Goal: Information Seeking & Learning: Find specific fact

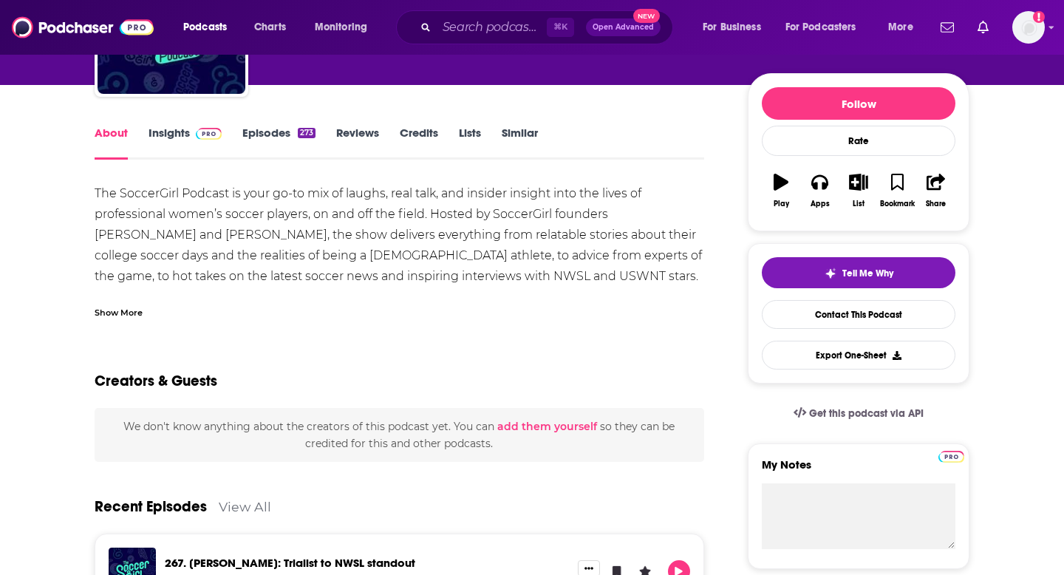
scroll to position [113, 0]
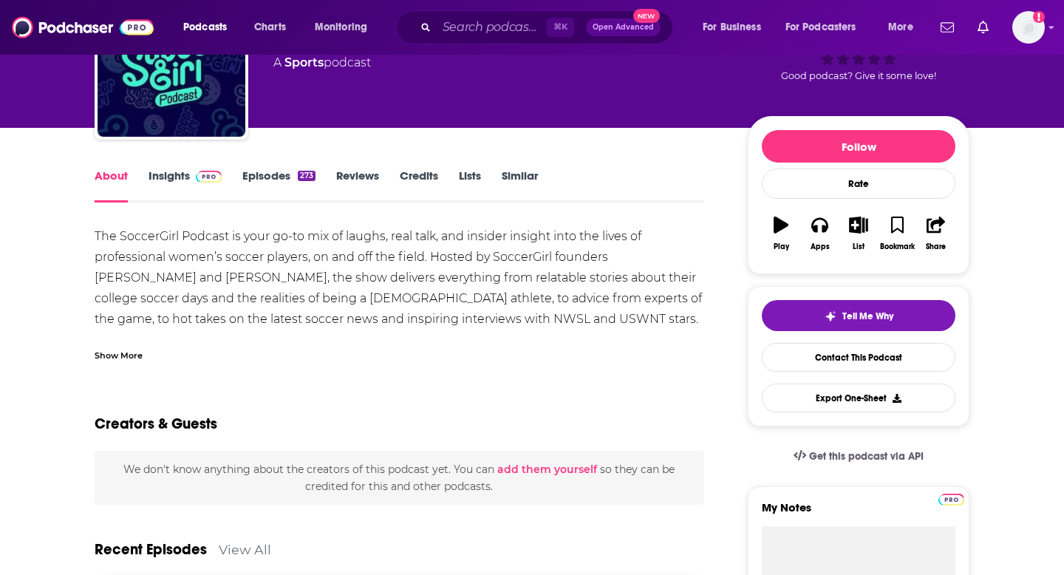
click at [180, 171] on link "Insights" at bounding box center [185, 186] width 73 height 34
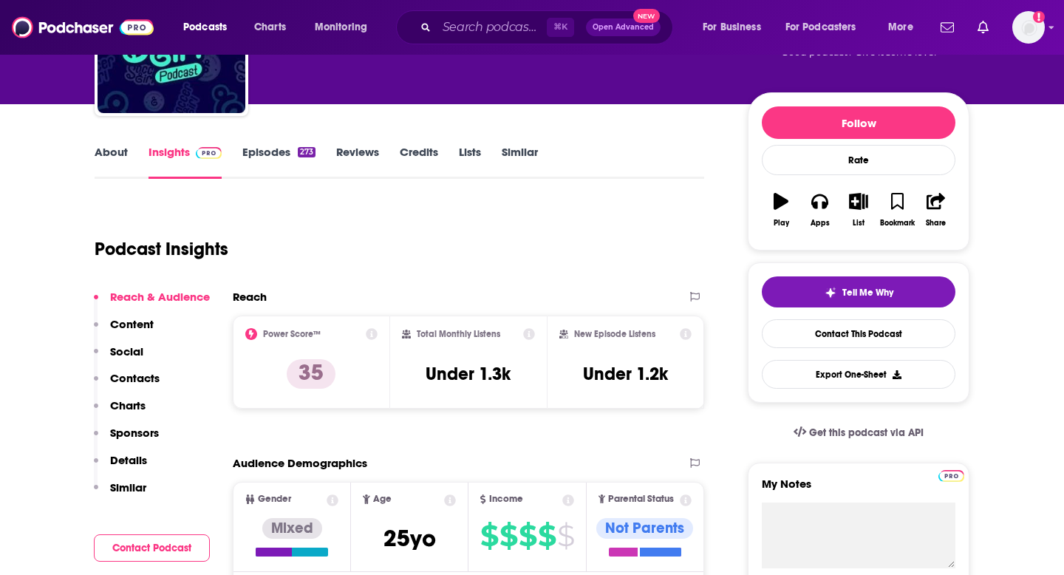
scroll to position [419, 0]
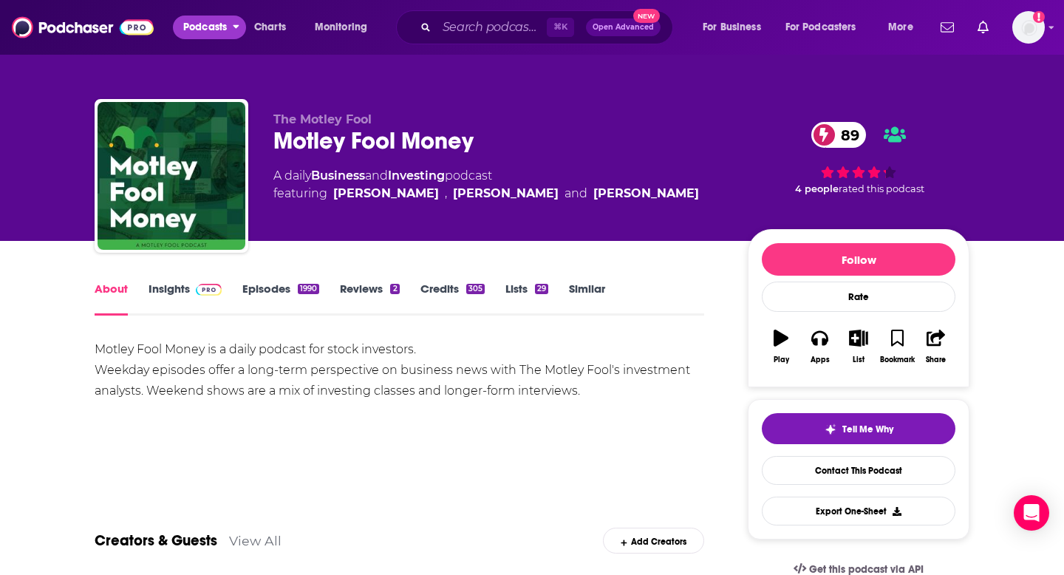
click at [213, 18] on span "Podcasts" at bounding box center [205, 27] width 44 height 21
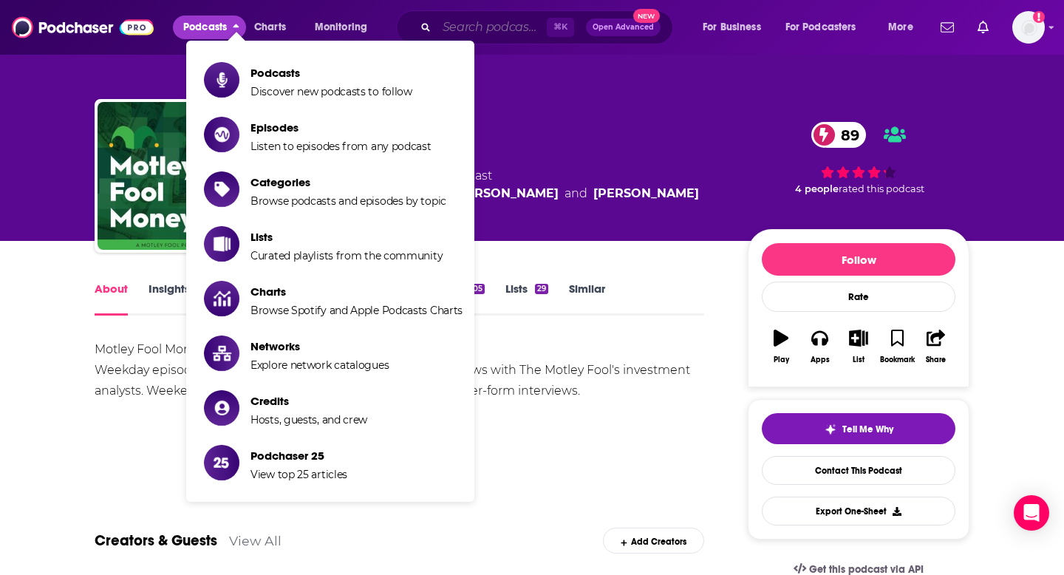
click at [446, 24] on input "Search podcasts, credits, & more..." at bounding box center [492, 28] width 110 height 24
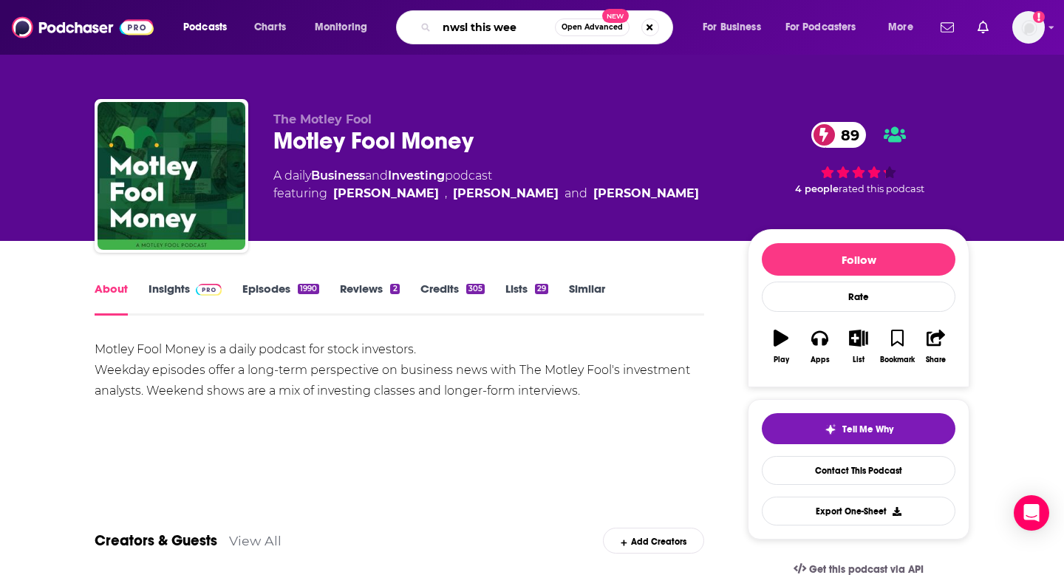
type input "nwsl this week"
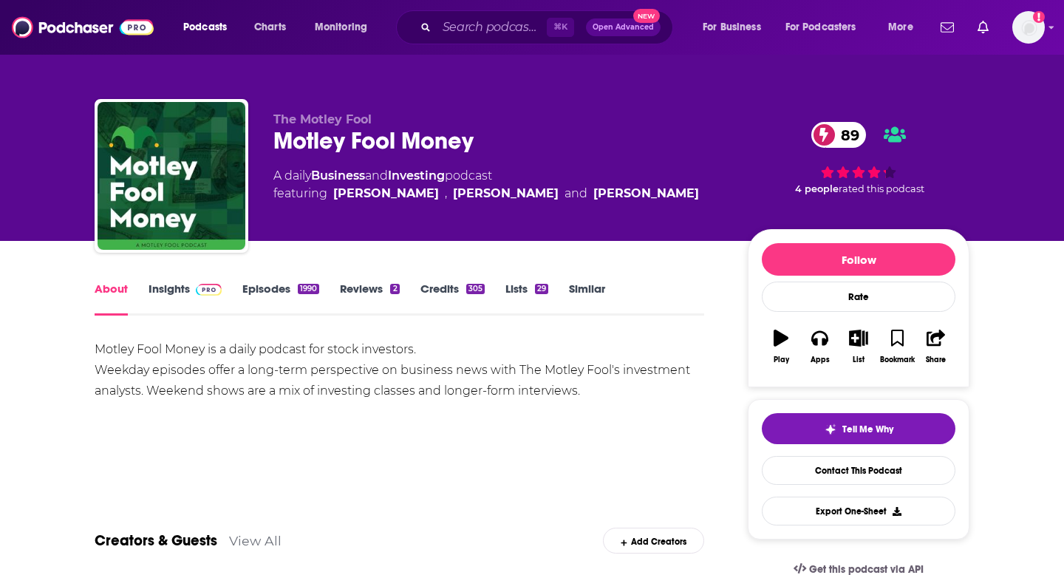
click at [461, 39] on div "⌘ K Open Advanced New" at bounding box center [534, 27] width 277 height 34
click at [461, 33] on input "Search podcasts, credits, & more..." at bounding box center [492, 28] width 110 height 24
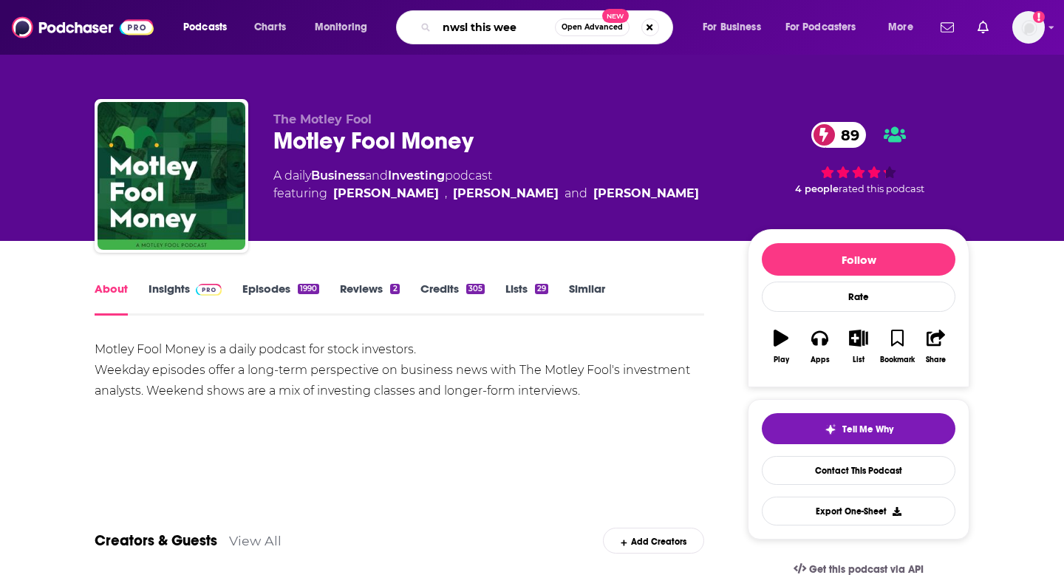
type input "nwsl this week"
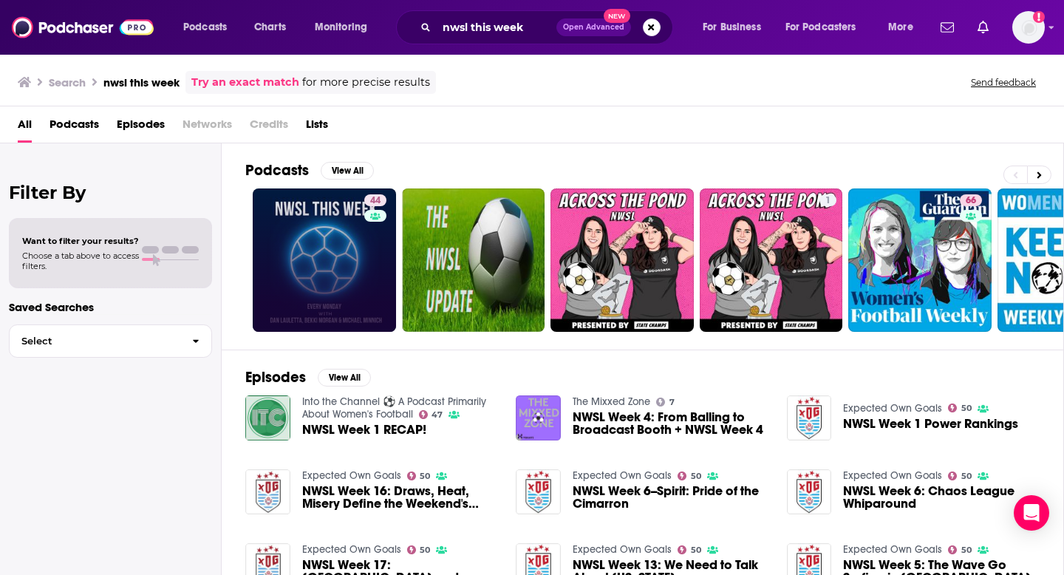
click at [323, 265] on link "44" at bounding box center [324, 260] width 143 height 143
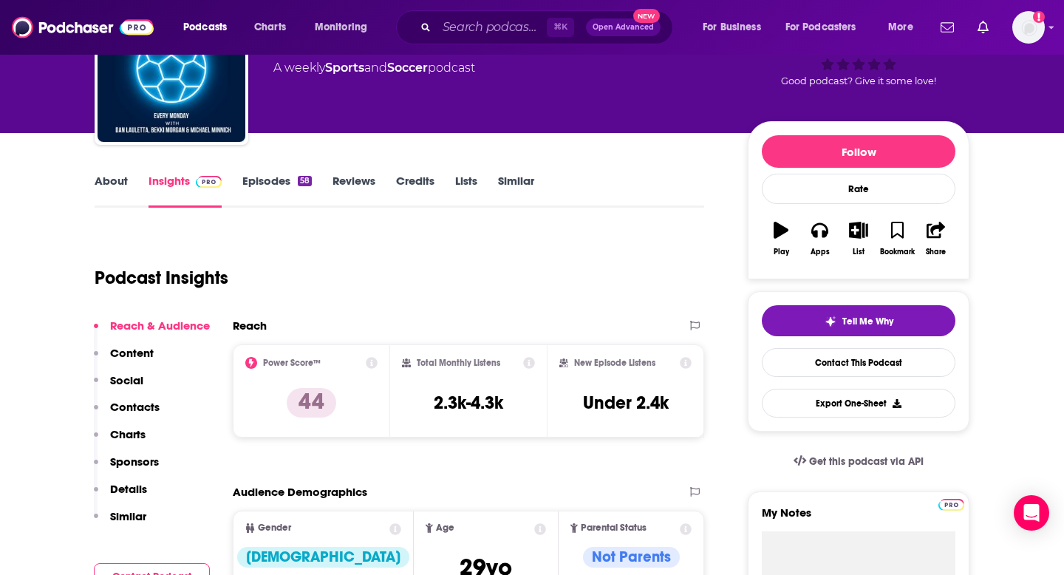
click at [146, 406] on p "Contacts" at bounding box center [135, 407] width 50 height 14
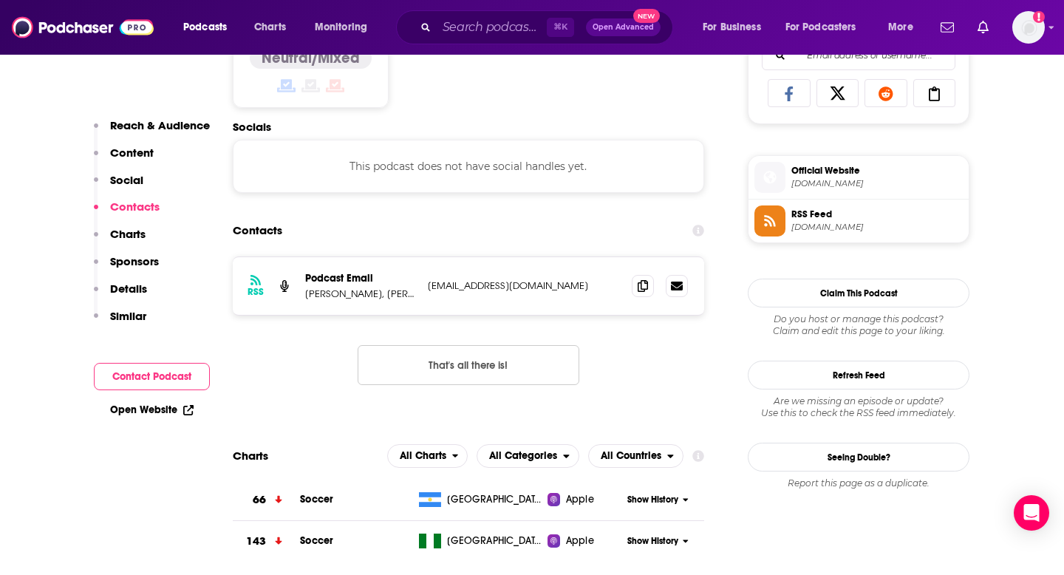
scroll to position [993, 0]
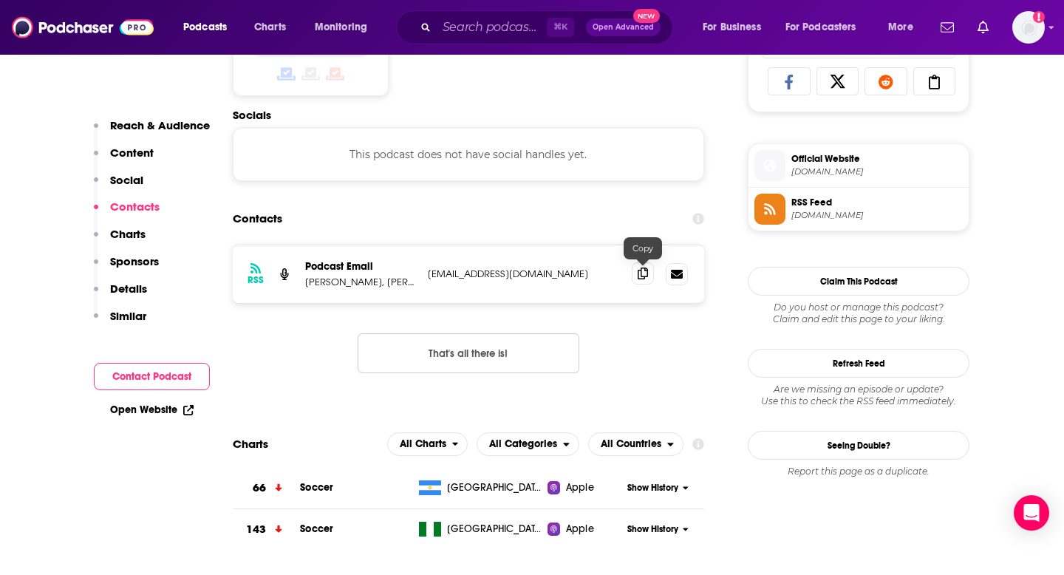
click at [636, 274] on span at bounding box center [643, 273] width 22 height 22
